Goal: Task Accomplishment & Management: Use online tool/utility

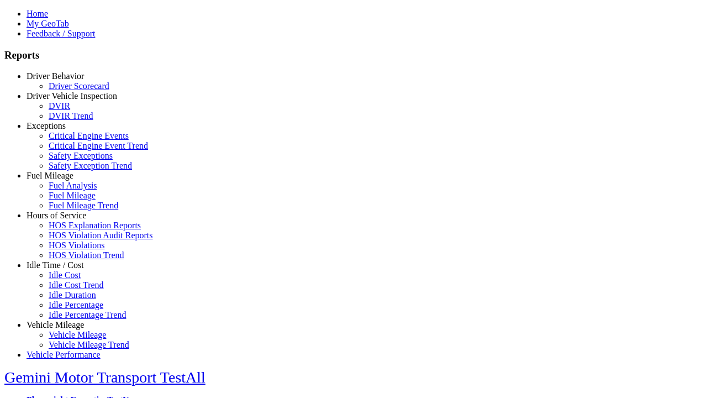
click at [63, 220] on link "Hours of Service" at bounding box center [57, 214] width 60 height 9
click at [72, 230] on link "HOS Explanation Reports" at bounding box center [95, 224] width 92 height 9
type input "**********"
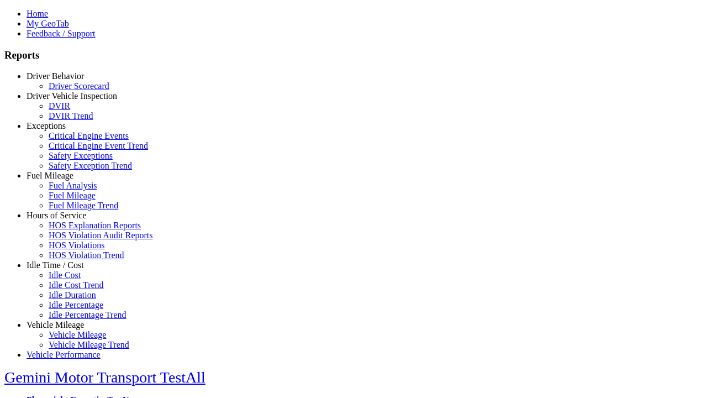
type input "*********"
